Goal: Check status: Check status

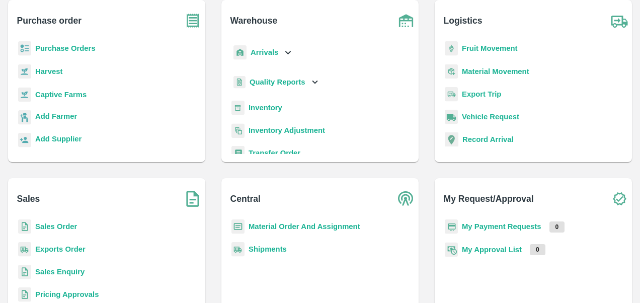
scroll to position [59, 0]
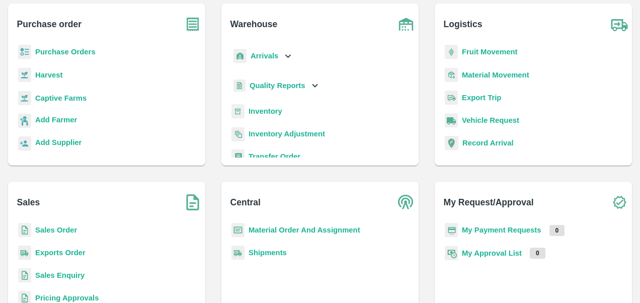
click at [59, 229] on b "Sales Order" at bounding box center [56, 230] width 42 height 8
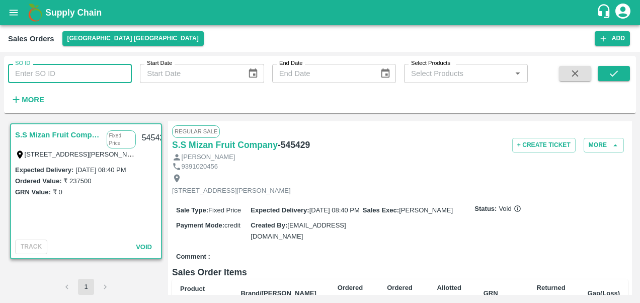
click at [45, 73] on input "SO ID" at bounding box center [70, 73] width 124 height 19
paste input "600504"
type input "600504"
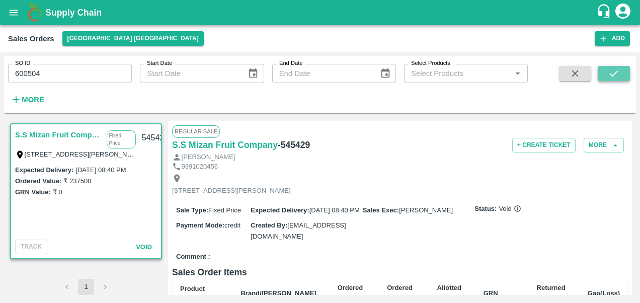
click at [613, 75] on icon "submit" at bounding box center [614, 73] width 11 height 11
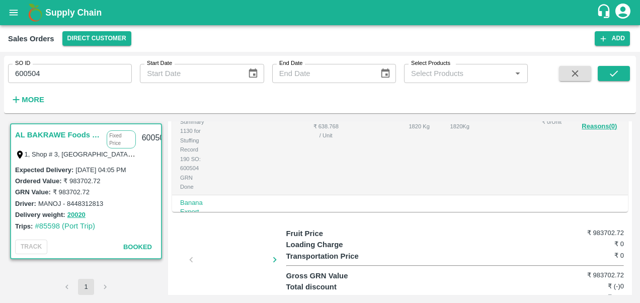
scroll to position [344, 0]
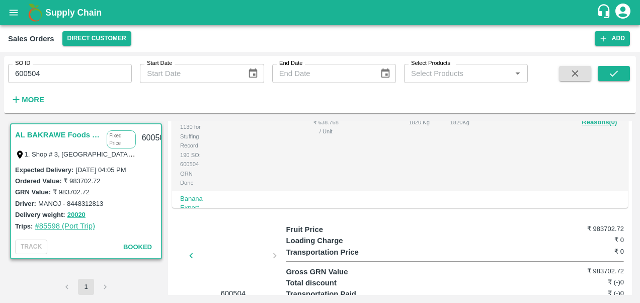
click at [50, 226] on link "#85598 (Port Trip)" at bounding box center [65, 226] width 60 height 8
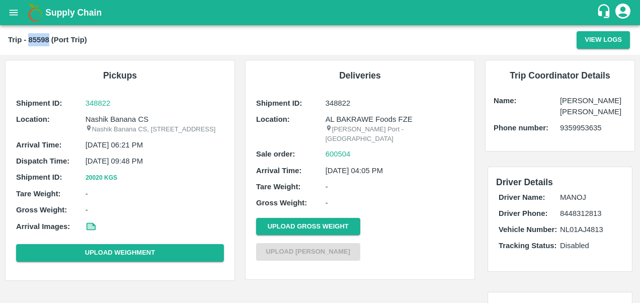
drag, startPoint x: 28, startPoint y: 39, endPoint x: 48, endPoint y: 40, distance: 20.1
click at [48, 40] on b "Trip - 85598 (Port Trip)" at bounding box center [47, 40] width 79 height 8
copy b "85598"
drag, startPoint x: 325, startPoint y: 103, endPoint x: 351, endPoint y: 101, distance: 26.3
click at [351, 101] on p "348822" at bounding box center [395, 103] width 138 height 11
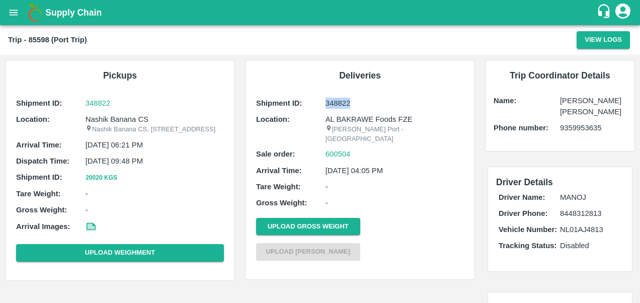
copy p "348822"
click at [458, 122] on p "AL BAKRAWE Foods FZE" at bounding box center [395, 119] width 138 height 11
